Goal: Contribute content: Add original content to the website for others to see

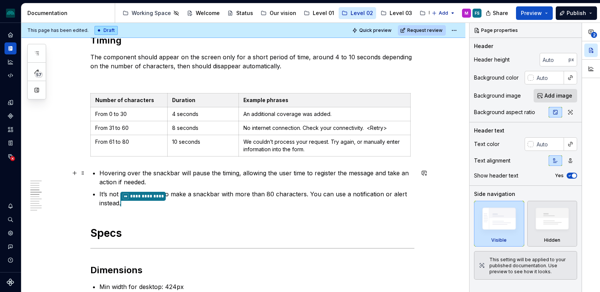
scroll to position [569, 0]
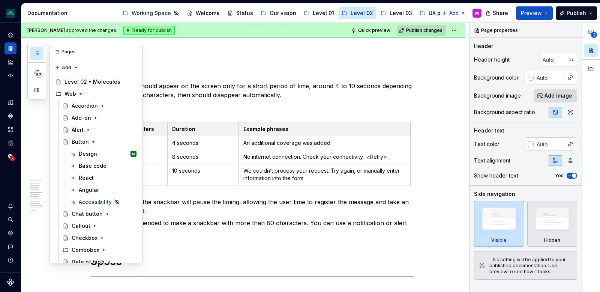
click at [36, 52] on icon "button" at bounding box center [37, 53] width 6 height 6
click at [78, 93] on icon "Page tree" at bounding box center [81, 94] width 6 height 6
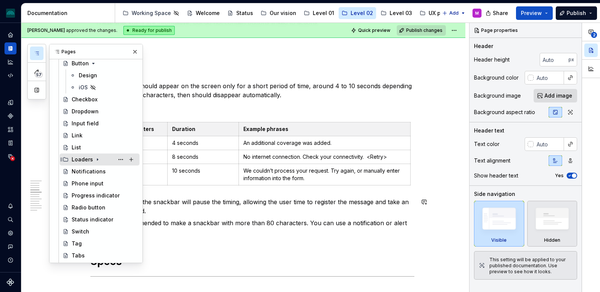
scroll to position [67, 0]
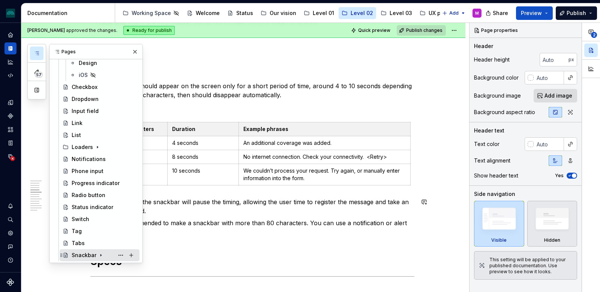
click at [88, 250] on div "Snackbar" at bounding box center [104, 255] width 65 height 10
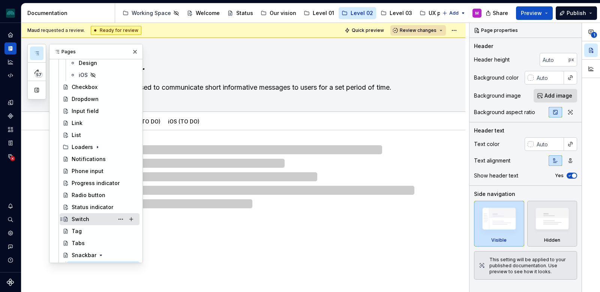
scroll to position [103, 0]
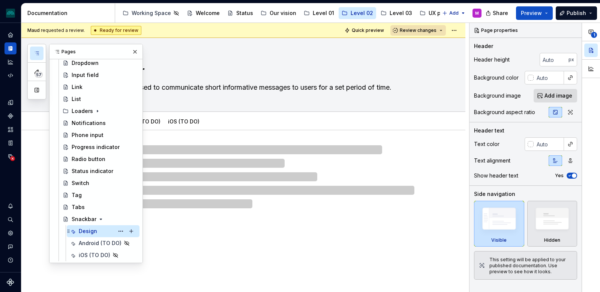
click at [98, 230] on div "Design M" at bounding box center [108, 231] width 58 height 10
click at [135, 54] on button "button" at bounding box center [135, 51] width 10 height 10
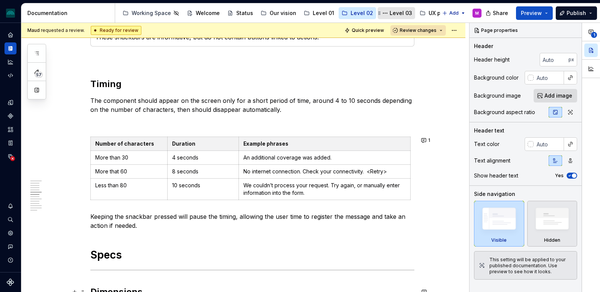
scroll to position [528, 0]
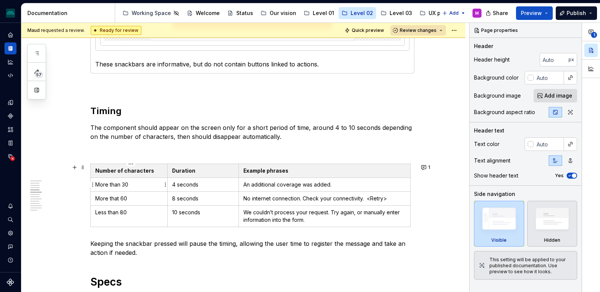
type textarea "*"
click at [126, 186] on p "More than 30" at bounding box center [128, 184] width 67 height 7
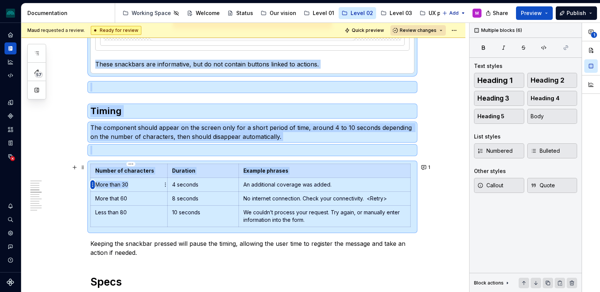
drag, startPoint x: 119, startPoint y: 185, endPoint x: 94, endPoint y: 186, distance: 25.1
click at [94, 186] on body "iceberg M Design system data Documentation Accessibility guide for tree Page tr…" at bounding box center [300, 146] width 600 height 292
click at [128, 187] on p "More than 30" at bounding box center [128, 184] width 67 height 7
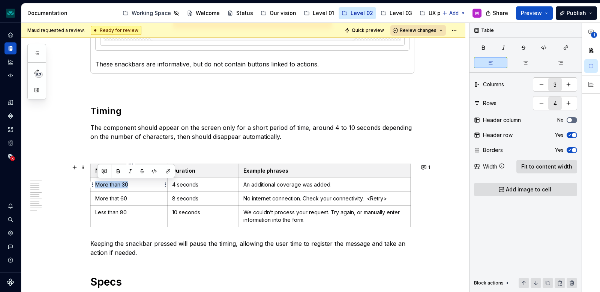
drag, startPoint x: 130, startPoint y: 184, endPoint x: 96, endPoint y: 186, distance: 34.9
click at [96, 186] on td "More than 30" at bounding box center [129, 185] width 77 height 14
click at [193, 186] on p "4 seconds" at bounding box center [203, 184] width 62 height 7
click at [127, 197] on p "More that 60" at bounding box center [128, 198] width 67 height 7
drag, startPoint x: 130, startPoint y: 199, endPoint x: 95, endPoint y: 199, distance: 35.6
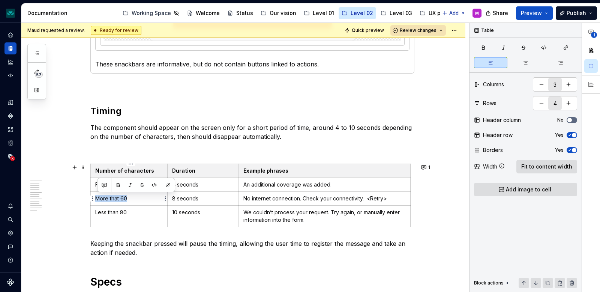
click at [95, 199] on td "More that 60" at bounding box center [129, 199] width 77 height 14
click at [133, 213] on p "Less than 80" at bounding box center [128, 211] width 67 height 7
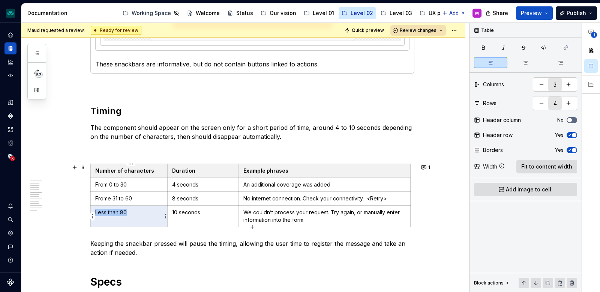
drag, startPoint x: 108, startPoint y: 213, endPoint x: 98, endPoint y: 211, distance: 10.2
click at [98, 211] on p "Less than 80" at bounding box center [128, 211] width 67 height 7
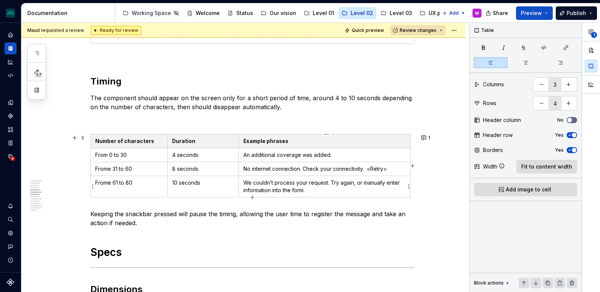
scroll to position [555, 0]
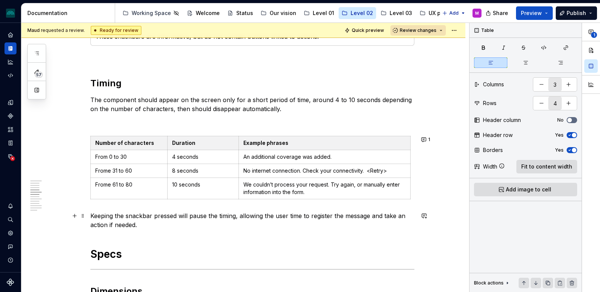
click at [94, 216] on p "Keeping the snackbar pressed will pause the timing, allowing the user time to r…" at bounding box center [252, 220] width 324 height 18
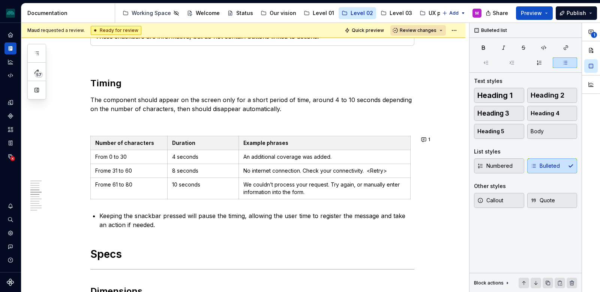
scroll to position [561, 0]
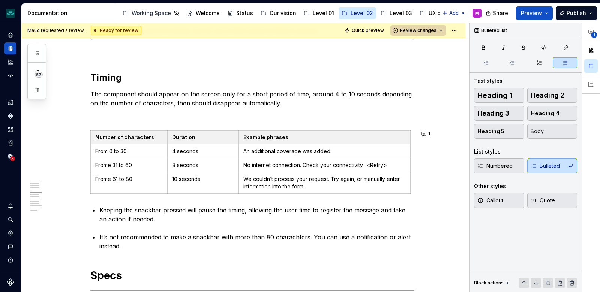
click at [436, 27] on span "Review changes" at bounding box center [418, 30] width 37 height 6
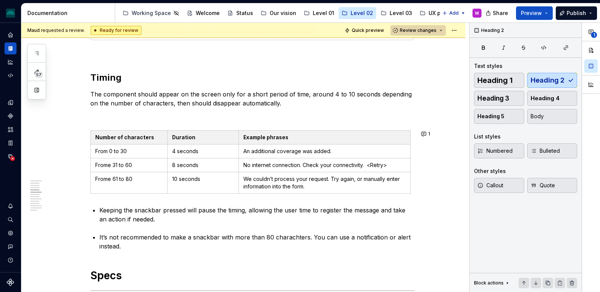
click at [436, 31] on span "Review changes" at bounding box center [418, 30] width 37 height 6
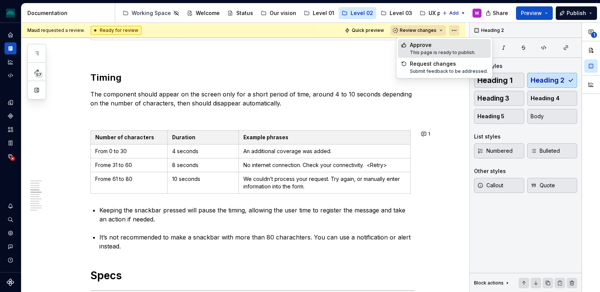
click at [461, 30] on html "iceberg M Design system data Documentation Accessibility guide for tree Page tr…" at bounding box center [300, 146] width 600 height 292
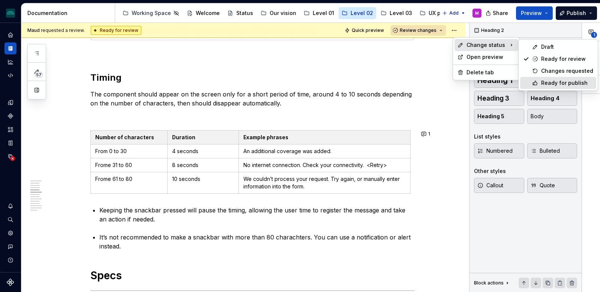
click at [561, 81] on div "Ready for publish" at bounding box center [567, 82] width 52 height 7
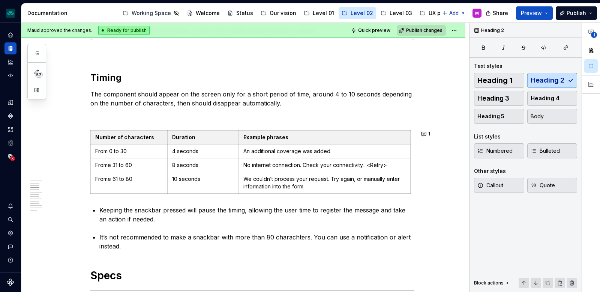
scroll to position [434, 0]
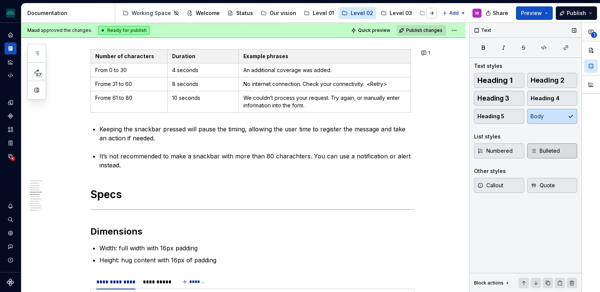
scroll to position [642, 0]
click at [155, 130] on p "Keeping the snackbar pressed will pause the timing, allowing the user time to r…" at bounding box center [256, 133] width 315 height 18
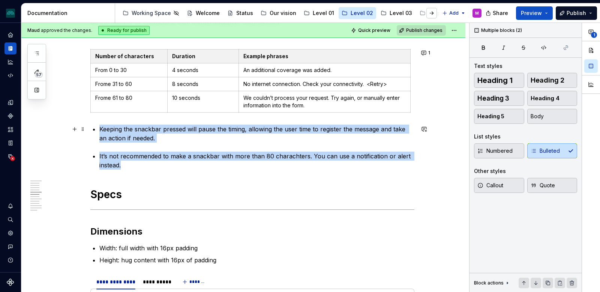
drag, startPoint x: 108, startPoint y: 144, endPoint x: 99, endPoint y: 130, distance: 15.9
copy div "Keeping the snackbar pressed will pause the timing, allowing the user time to r…"
click at [182, 162] on p "It’s not recommended to make a snackbar with more than 80 charachters. You can …" at bounding box center [256, 160] width 315 height 18
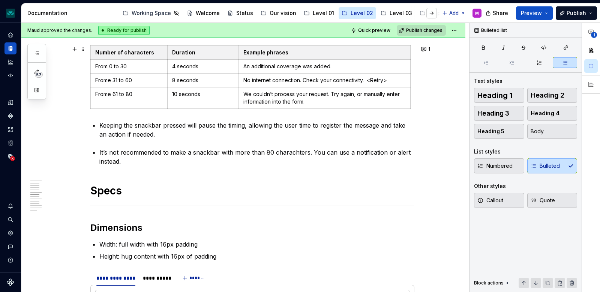
scroll to position [647, 0]
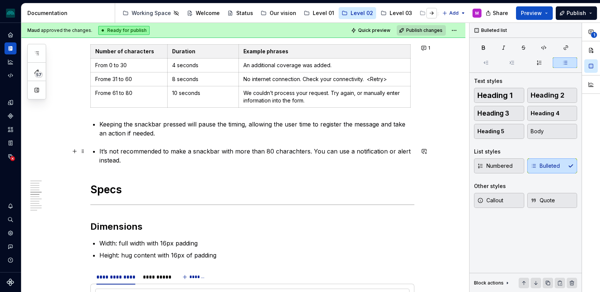
click at [405, 152] on p "It’s not recommended to make a snackbar with more than 80 charachters. You can …" at bounding box center [256, 156] width 315 height 18
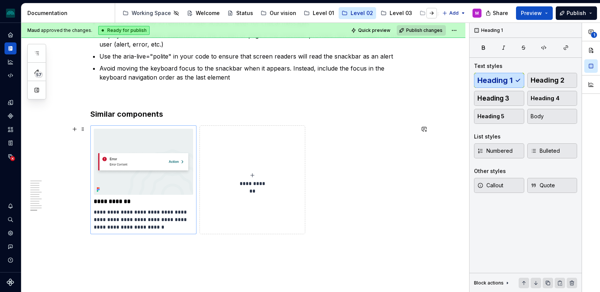
scroll to position [2383, 0]
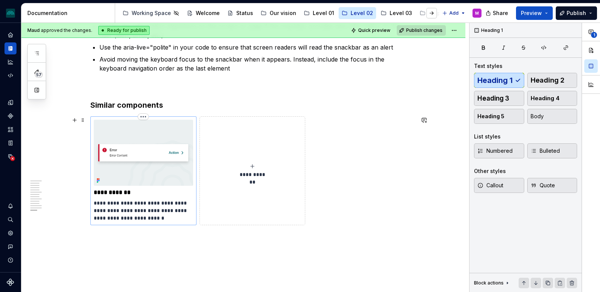
click at [140, 171] on img at bounding box center [143, 153] width 99 height 66
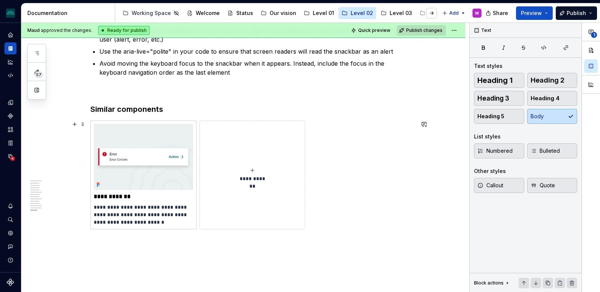
scroll to position [2382, 0]
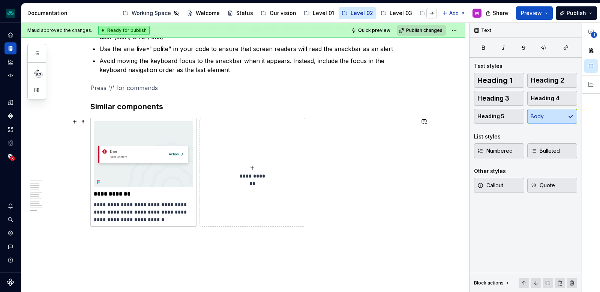
click at [249, 171] on div "**********" at bounding box center [252, 172] width 99 height 15
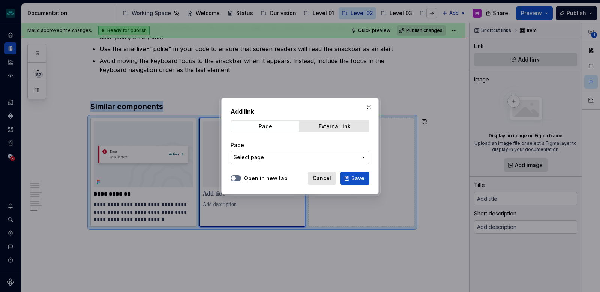
type textarea "*"
click at [292, 158] on span "Select page" at bounding box center [296, 156] width 124 height 7
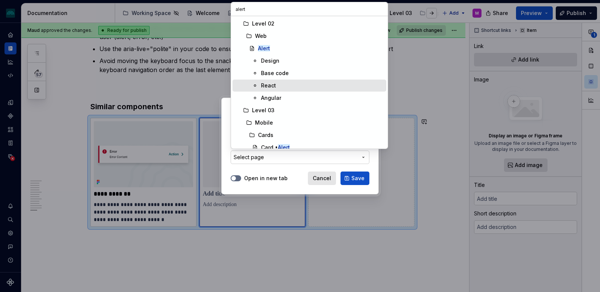
scroll to position [6, 0]
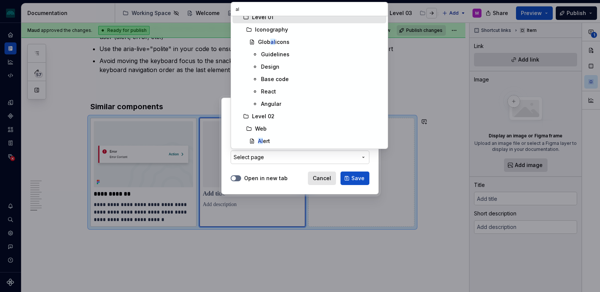
type input "a"
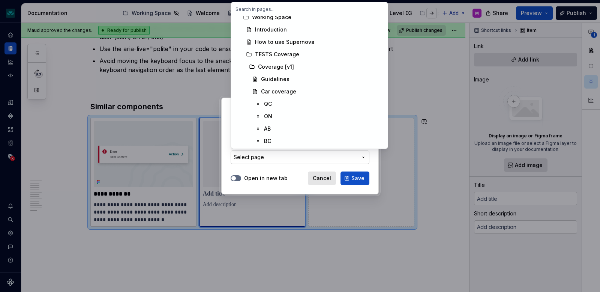
scroll to position [14, 0]
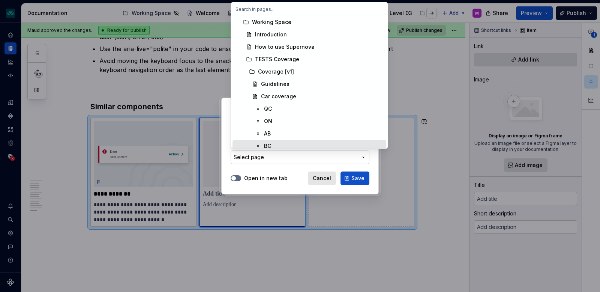
click at [298, 175] on div "Add link Page External link Page Select page Open in new tab Cancel Save" at bounding box center [300, 146] width 600 height 292
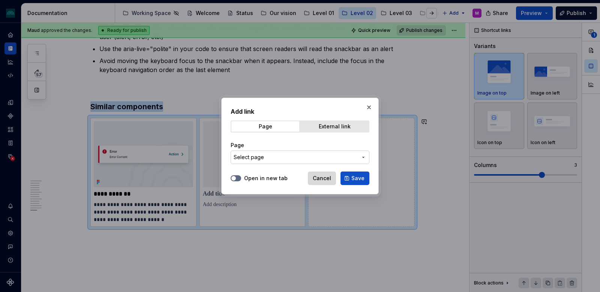
click at [325, 176] on span "Cancel" at bounding box center [322, 177] width 18 height 7
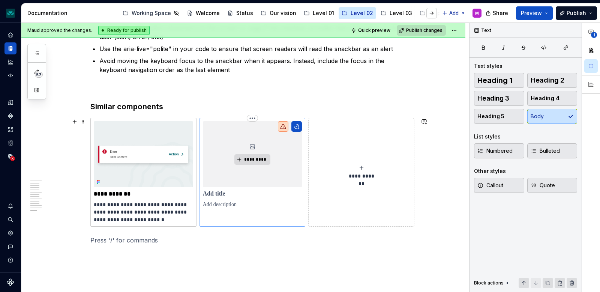
click at [281, 126] on div at bounding box center [283, 126] width 10 height 10
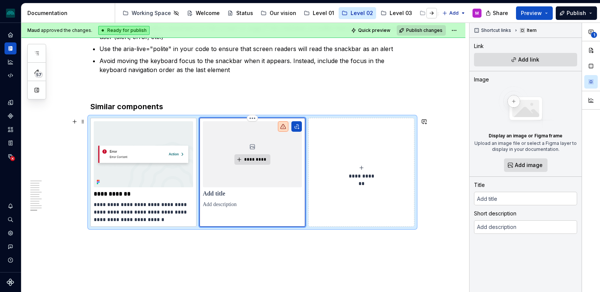
click at [283, 127] on icon at bounding box center [283, 126] width 6 height 6
click at [590, 33] on icon "button" at bounding box center [591, 32] width 6 height 6
type textarea "*"
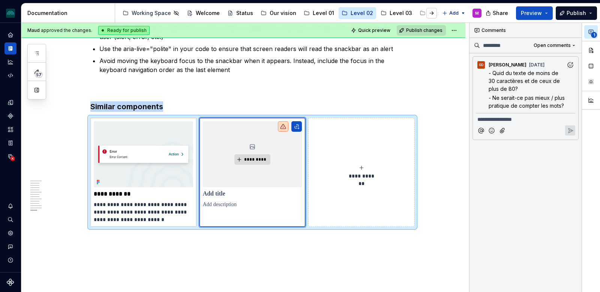
click at [513, 123] on p "**********" at bounding box center [525, 119] width 96 height 8
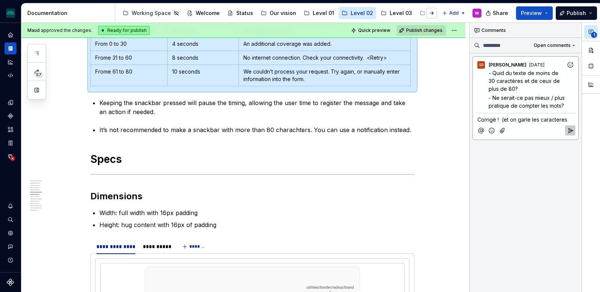
drag, startPoint x: 527, startPoint y: 126, endPoint x: 498, endPoint y: 128, distance: 29.3
click at [498, 123] on p "Corrigé ! (et on garle les caracteres" at bounding box center [525, 119] width 96 height 8
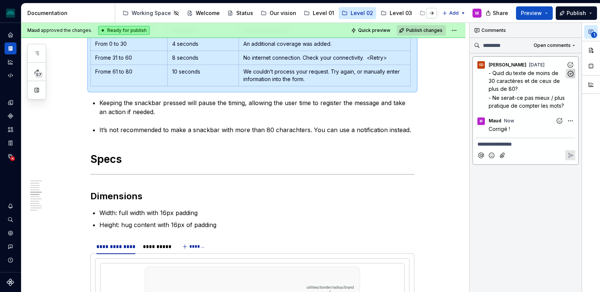
click at [569, 74] on icon "button" at bounding box center [570, 73] width 7 height 7
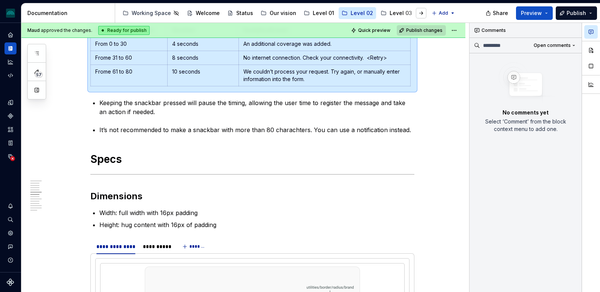
type textarea "*"
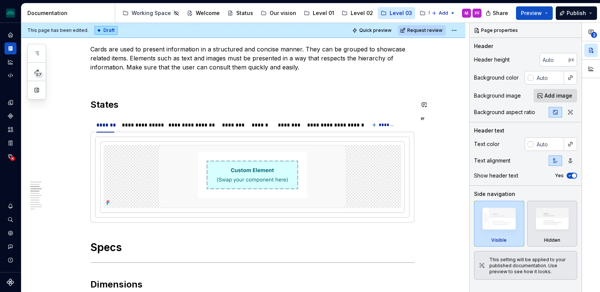
scroll to position [347, 0]
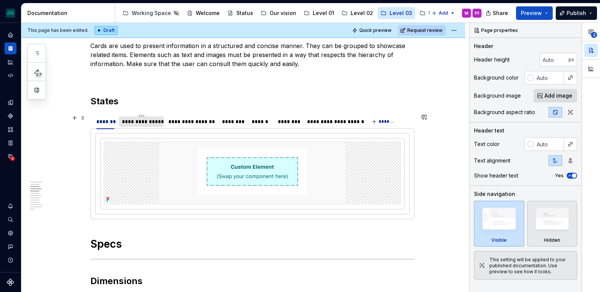
click at [142, 126] on div "**********" at bounding box center [141, 121] width 45 height 10
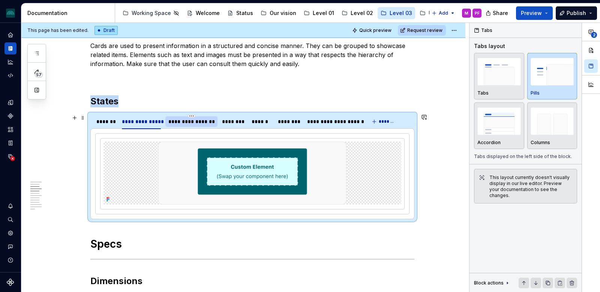
click at [194, 125] on div "**********" at bounding box center [191, 121] width 46 height 7
click at [231, 124] on div "********" at bounding box center [233, 121] width 22 height 7
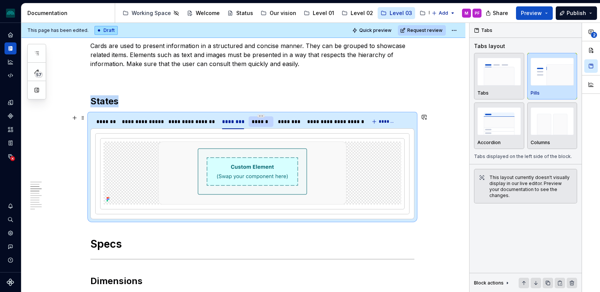
click at [267, 121] on div "******" at bounding box center [261, 121] width 19 height 7
click at [295, 121] on div "********" at bounding box center [289, 121] width 22 height 7
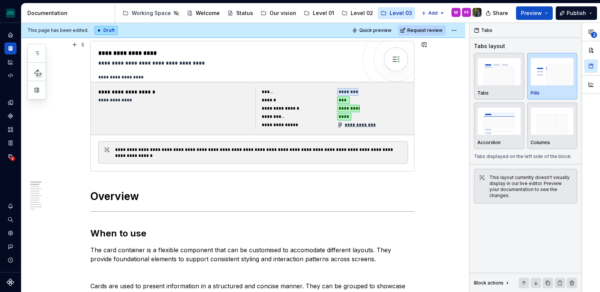
scroll to position [106, 0]
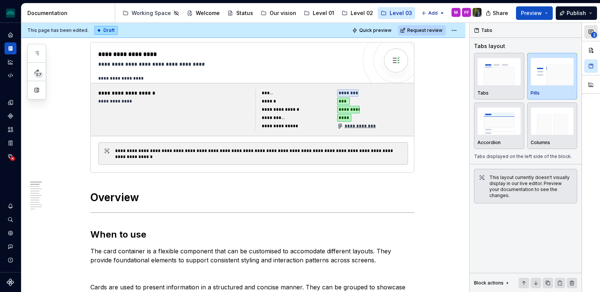
click at [588, 27] on button "2" at bounding box center [590, 31] width 13 height 13
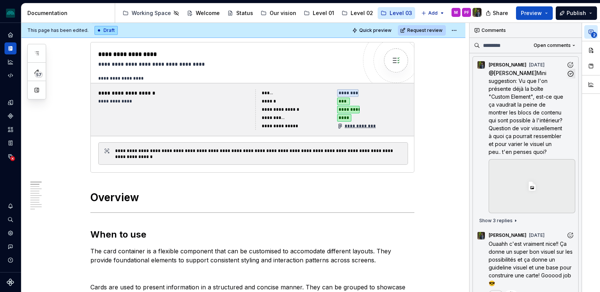
click at [538, 184] on div at bounding box center [532, 186] width 87 height 54
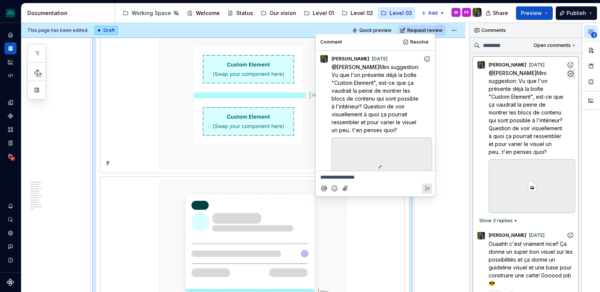
scroll to position [251, 0]
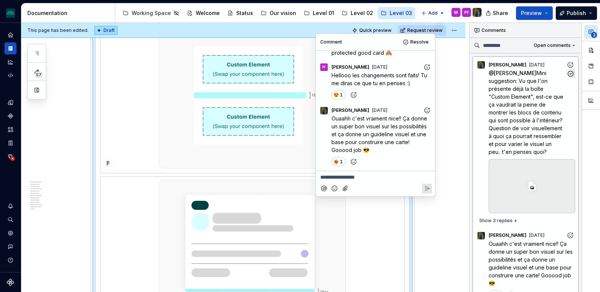
click at [480, 131] on div "@ Pascale Fadel Mini suggestion: Vu que l'on présente déjà la boîte "Custom Ele…" at bounding box center [525, 141] width 99 height 144
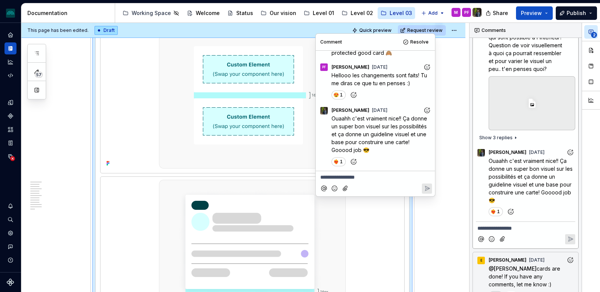
scroll to position [91, 0]
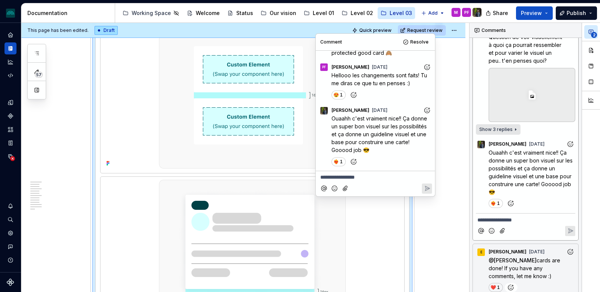
click at [502, 127] on span "Show 3 replies" at bounding box center [495, 129] width 33 height 6
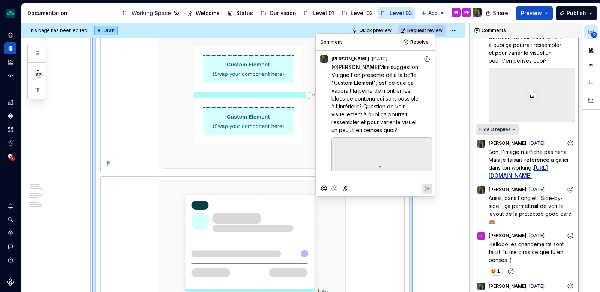
scroll to position [251, 0]
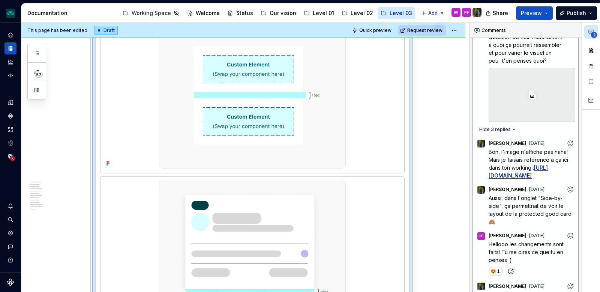
click at [534, 178] on link "https://www.figma.com/design/UhLHEFRWodIoDbIf9XQXkh/W.-Pascale-Fadel?node-id=11…" at bounding box center [518, 171] width 59 height 14
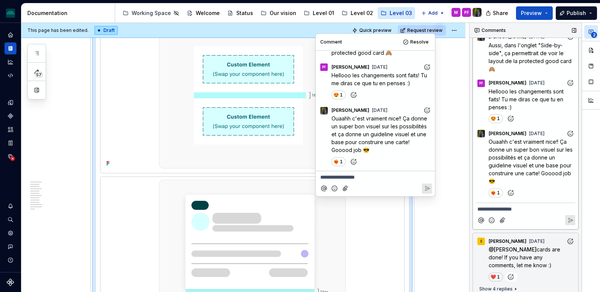
scroll to position [244, 0]
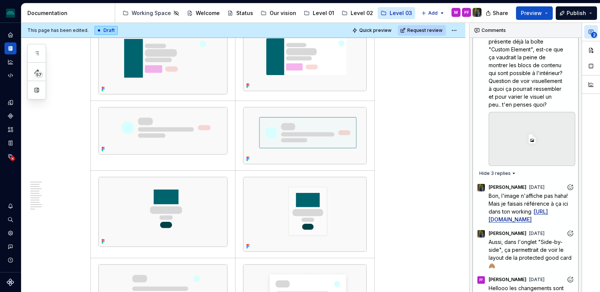
scroll to position [0, 0]
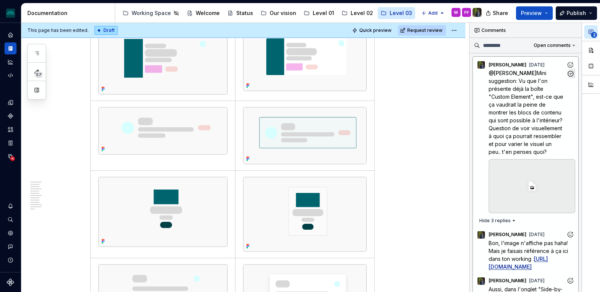
click at [505, 93] on span "Mini suggestion: Vu que l'on présente déjà la boîte "Custom Element", est-ce qu…" at bounding box center [527, 112] width 76 height 85
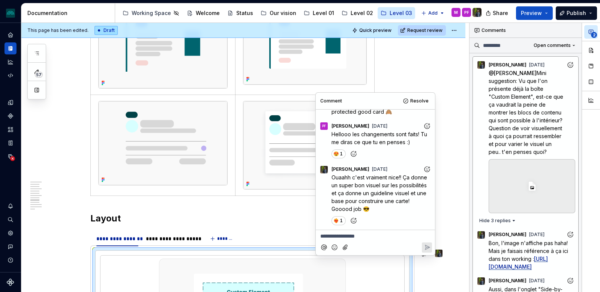
scroll to position [1651, 0]
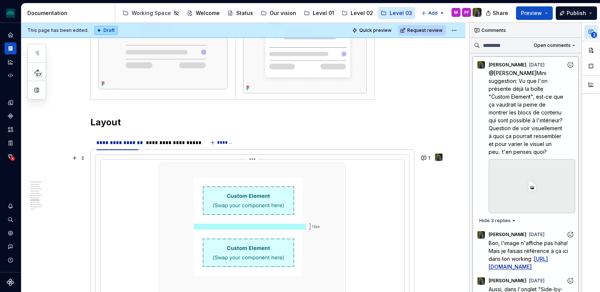
scroll to position [1748, 0]
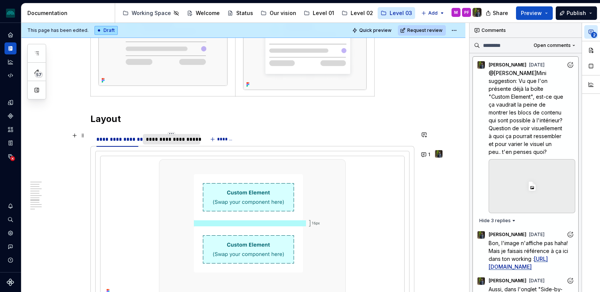
click at [189, 139] on div "**********" at bounding box center [172, 138] width 52 height 7
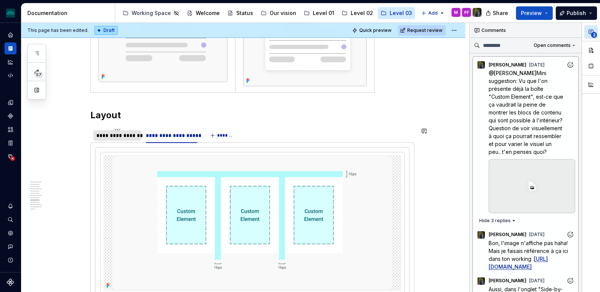
scroll to position [1751, 0]
click at [101, 135] on div "**********" at bounding box center [117, 135] width 42 height 7
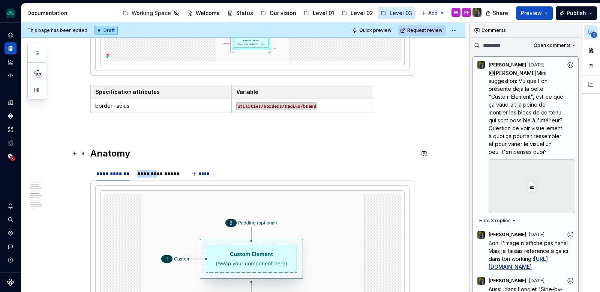
scroll to position [693, 0]
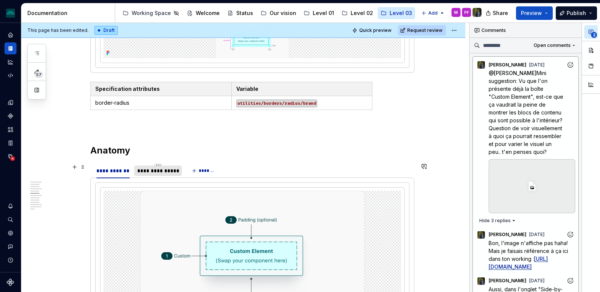
click at [164, 169] on div "**********" at bounding box center [158, 170] width 42 height 7
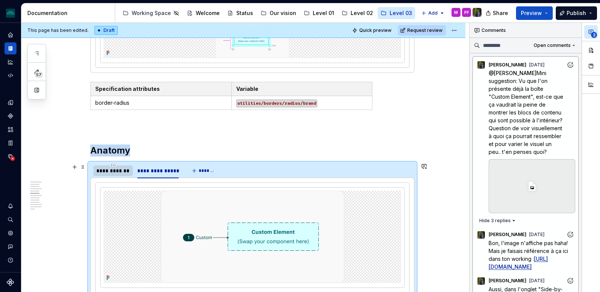
click at [121, 172] on div "**********" at bounding box center [112, 170] width 33 height 7
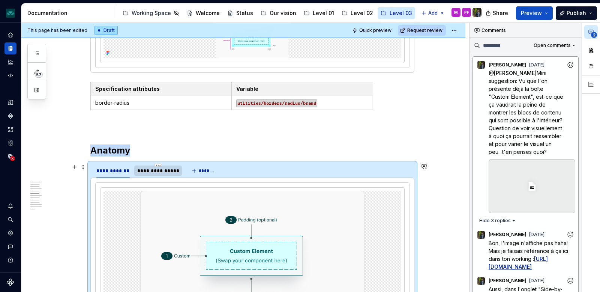
click at [161, 172] on div "**********" at bounding box center [158, 170] width 42 height 7
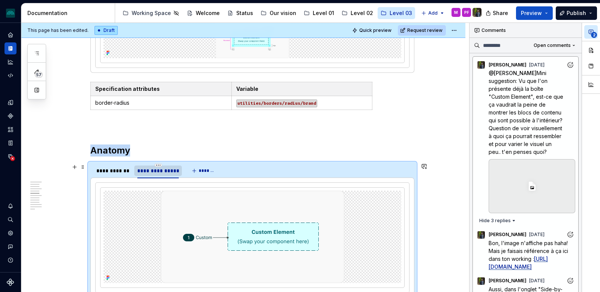
drag, startPoint x: 124, startPoint y: 171, endPoint x: 151, endPoint y: 165, distance: 28.0
click at [124, 171] on div "**********" at bounding box center [112, 170] width 33 height 7
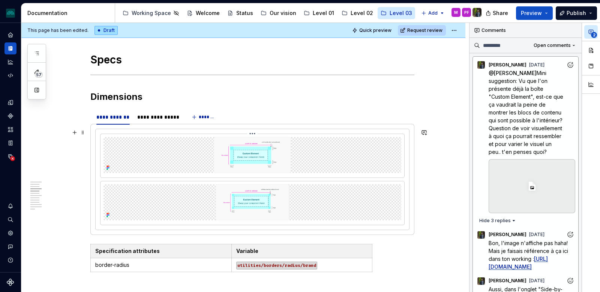
scroll to position [503, 0]
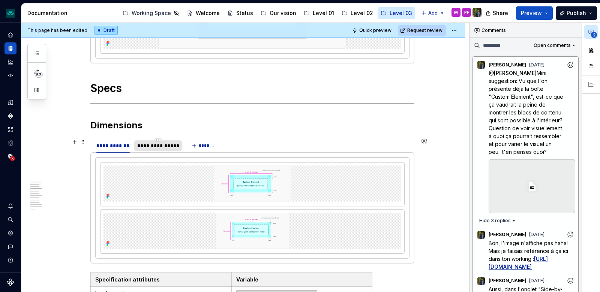
click at [159, 146] on div "**********" at bounding box center [158, 145] width 42 height 7
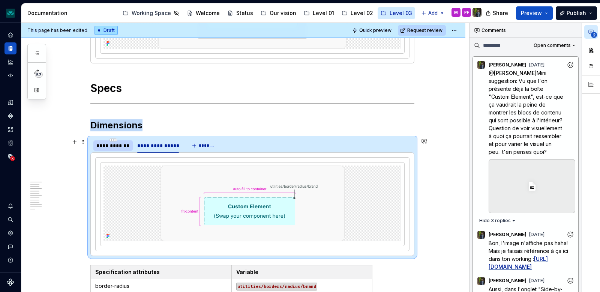
click at [106, 145] on div "**********" at bounding box center [112, 145] width 33 height 7
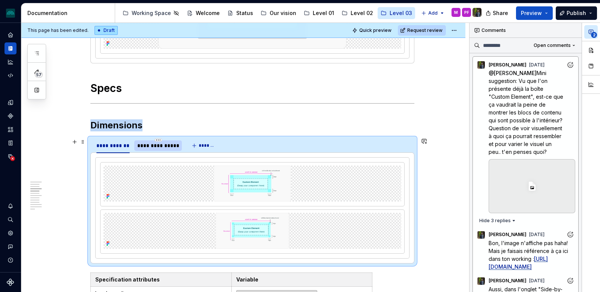
click at [165, 145] on div "**********" at bounding box center [158, 145] width 42 height 7
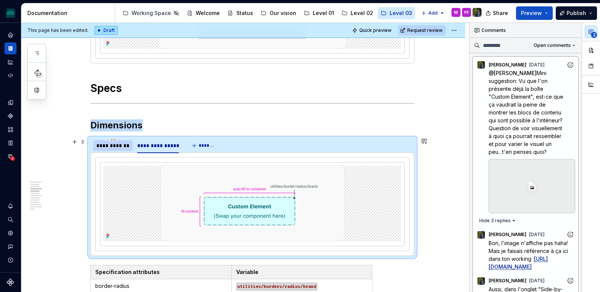
click at [109, 149] on div "**********" at bounding box center [112, 145] width 33 height 7
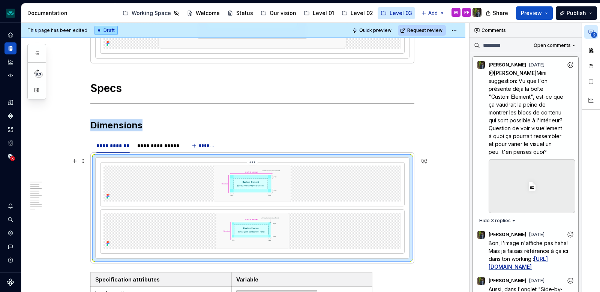
click at [351, 172] on img at bounding box center [252, 183] width 205 height 36
click at [591, 49] on button "button" at bounding box center [590, 49] width 13 height 13
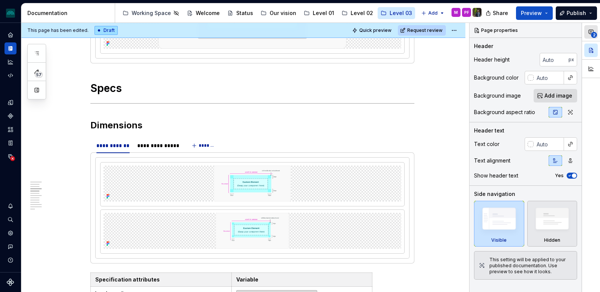
click at [589, 34] on icon "button" at bounding box center [591, 32] width 6 height 6
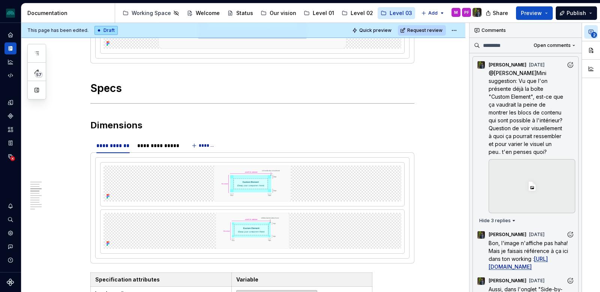
drag, startPoint x: 593, startPoint y: 50, endPoint x: 495, endPoint y: 95, distance: 107.9
click at [593, 50] on button "button" at bounding box center [590, 49] width 13 height 13
type textarea "*"
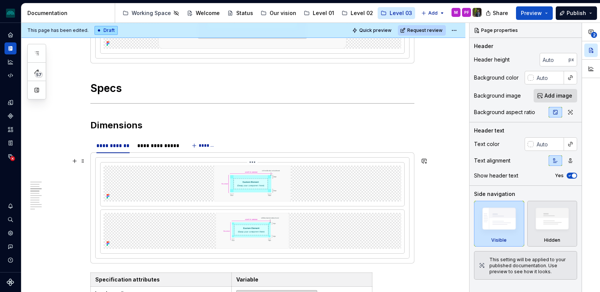
click at [332, 200] on img at bounding box center [252, 183] width 205 height 36
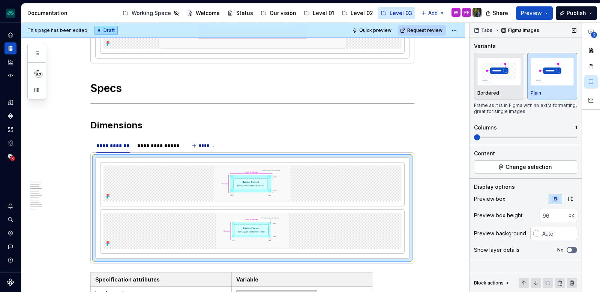
click at [484, 136] on span at bounding box center [525, 136] width 103 height 1
click at [479, 137] on span at bounding box center [525, 137] width 103 height 6
click at [424, 160] on button "button" at bounding box center [424, 161] width 10 height 10
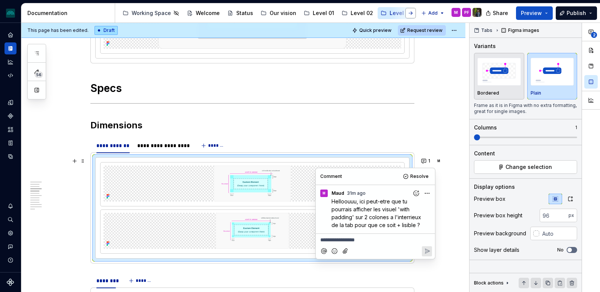
click at [415, 14] on button "button" at bounding box center [410, 13] width 10 height 10
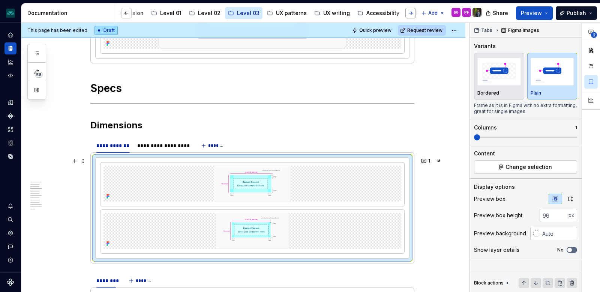
scroll to position [0, 168]
click at [298, 12] on button "Page tree" at bounding box center [302, 13] width 9 height 9
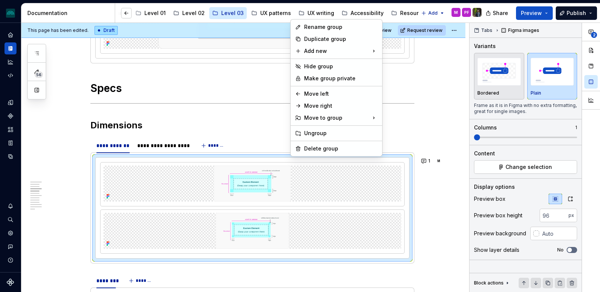
click at [292, 13] on html "iceberg M Design system data Documentation Accessibility guide for tree Page tr…" at bounding box center [300, 146] width 600 height 292
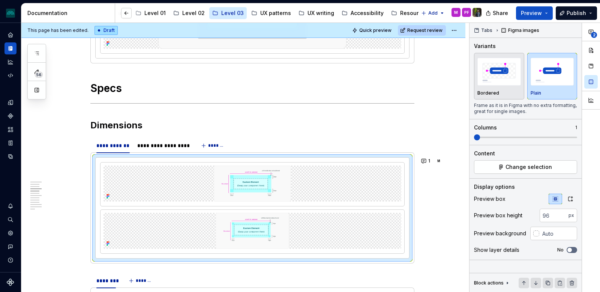
click at [0, 0] on button "Page tree" at bounding box center [0, 0] width 0 height 0
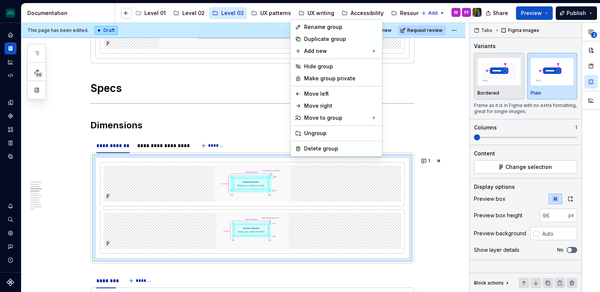
click at [311, 17] on html "iceberg M Design system data Documentation Accessibility guide for tree Page tr…" at bounding box center [300, 146] width 600 height 292
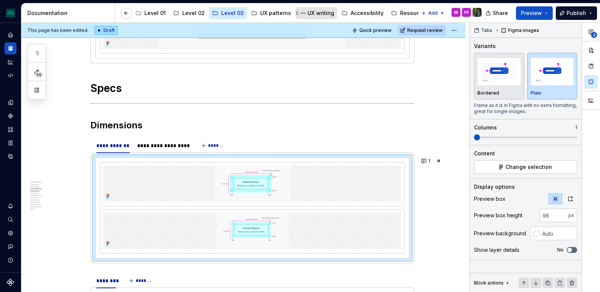
click at [312, 13] on div "UX writing" at bounding box center [320, 12] width 27 height 7
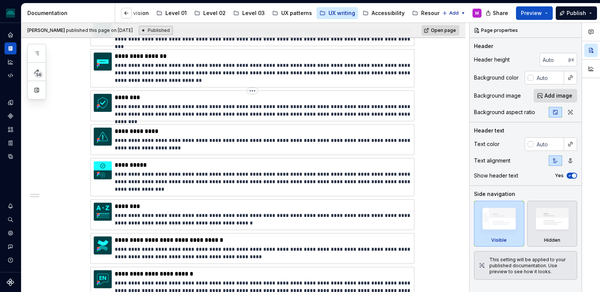
scroll to position [469, 0]
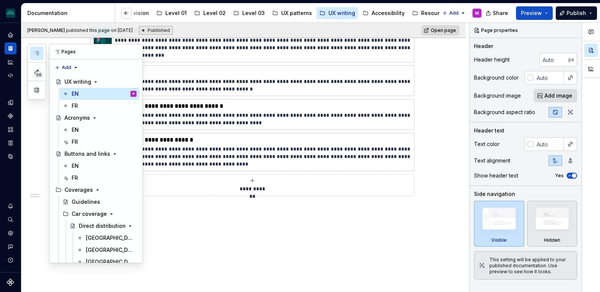
click at [36, 56] on button "button" at bounding box center [36, 52] width 13 height 13
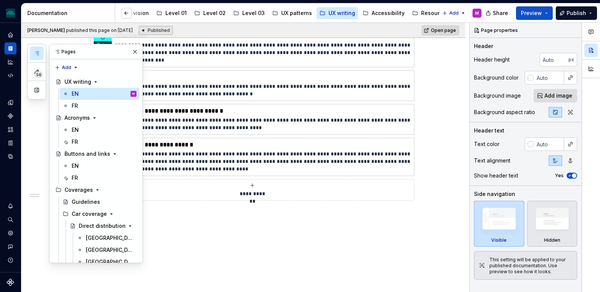
drag, startPoint x: 352, startPoint y: 251, endPoint x: 351, endPoint y: 242, distance: 9.1
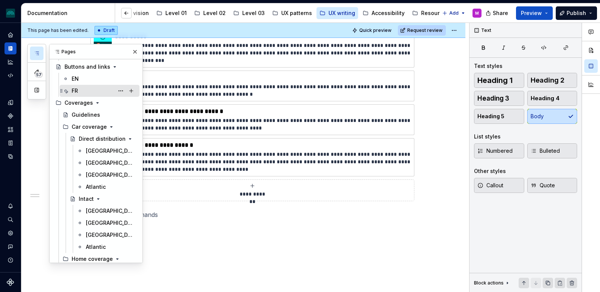
scroll to position [88, 0]
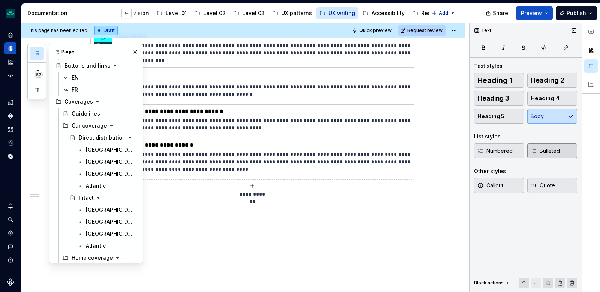
type textarea "*"
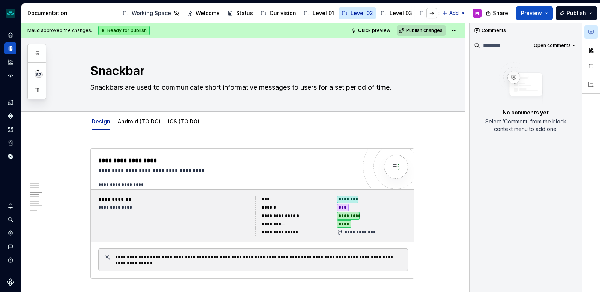
scroll to position [668, 0]
